Goal: Transaction & Acquisition: Purchase product/service

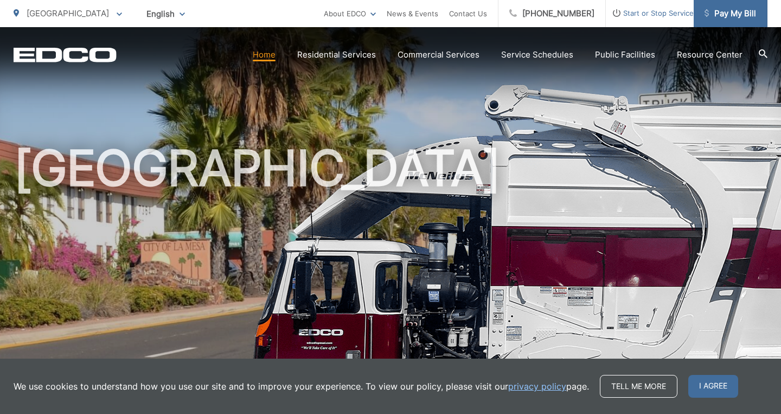
click at [739, 19] on span "Pay My Bill" at bounding box center [730, 13] width 52 height 13
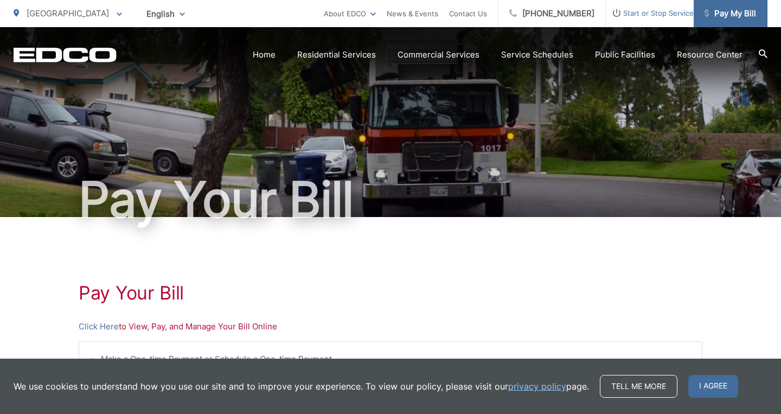
click at [742, 11] on span "Pay My Bill" at bounding box center [730, 13] width 52 height 13
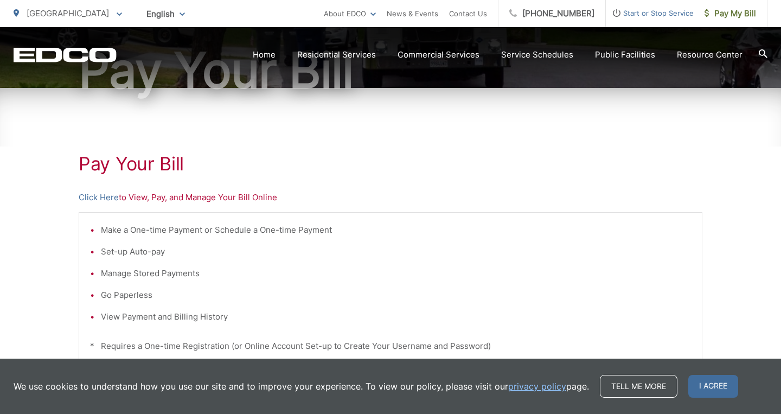
scroll to position [133, 0]
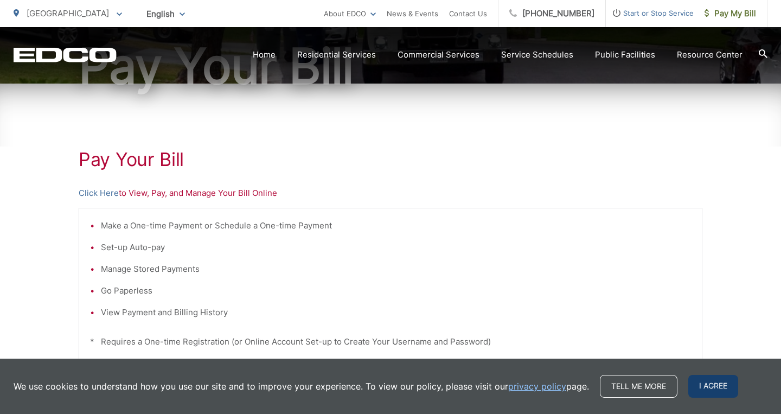
click at [711, 380] on span "I agree" at bounding box center [713, 386] width 50 height 23
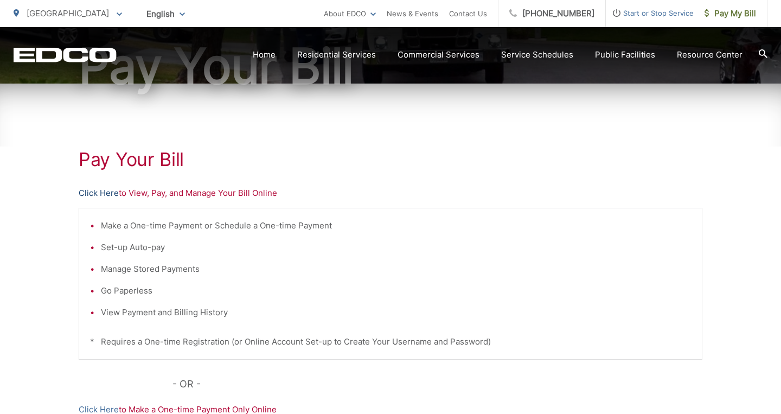
click at [114, 194] on link "Click Here" at bounding box center [99, 193] width 40 height 13
